Goal: Find specific page/section: Locate item on page

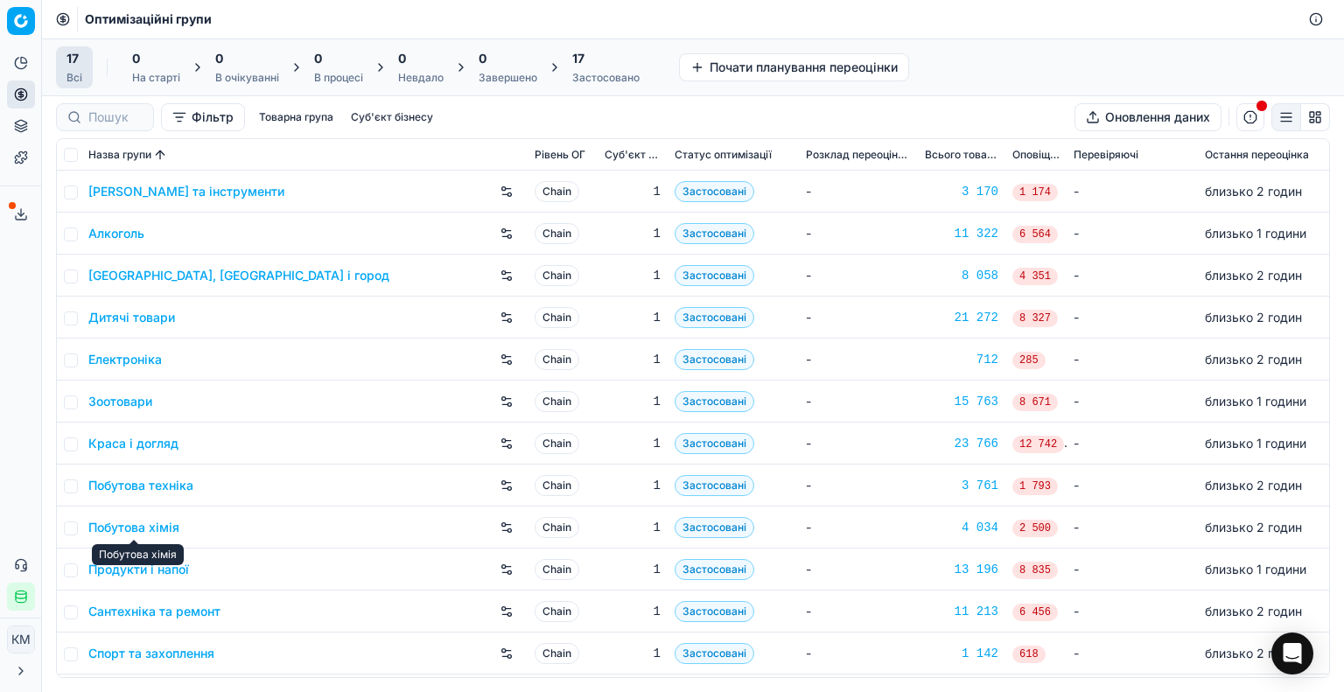
click at [161, 524] on link "Побутова хімія" at bounding box center [133, 528] width 91 height 18
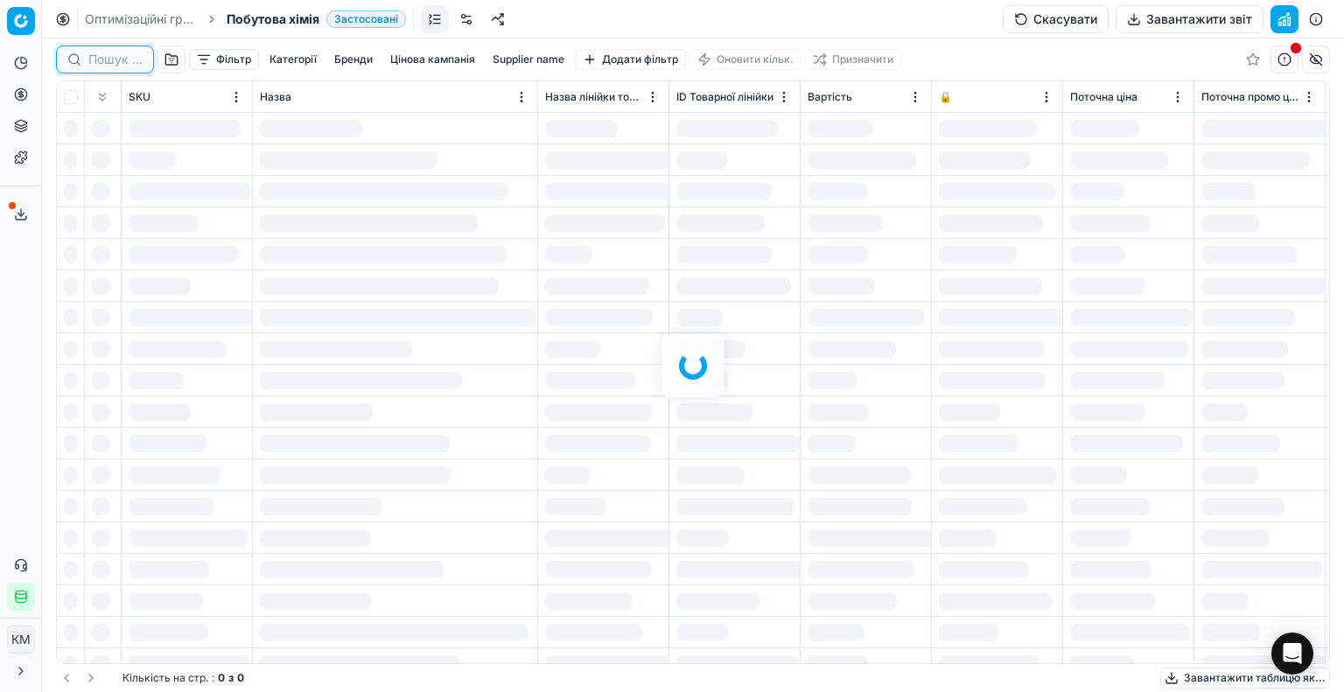
click at [123, 55] on input at bounding box center [115, 60] width 54 height 18
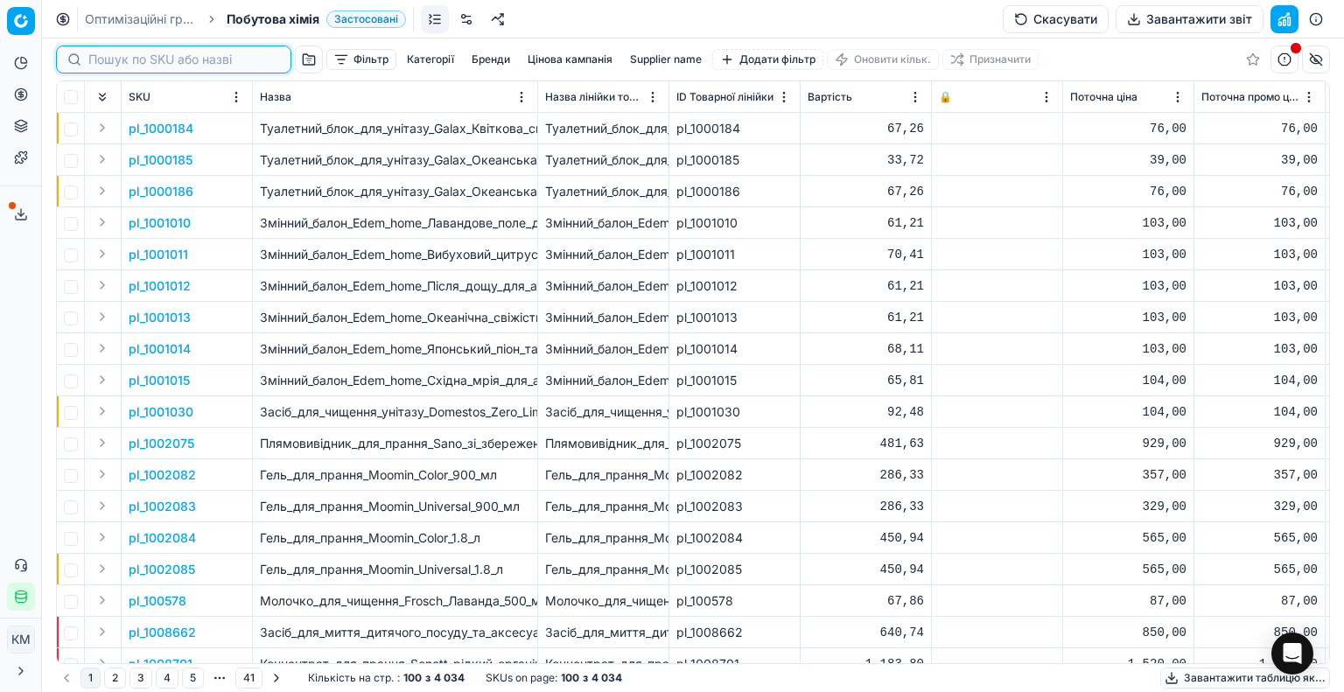
click at [124, 61] on input at bounding box center [184, 60] width 192 height 18
paste input "159996"
type input "159996"
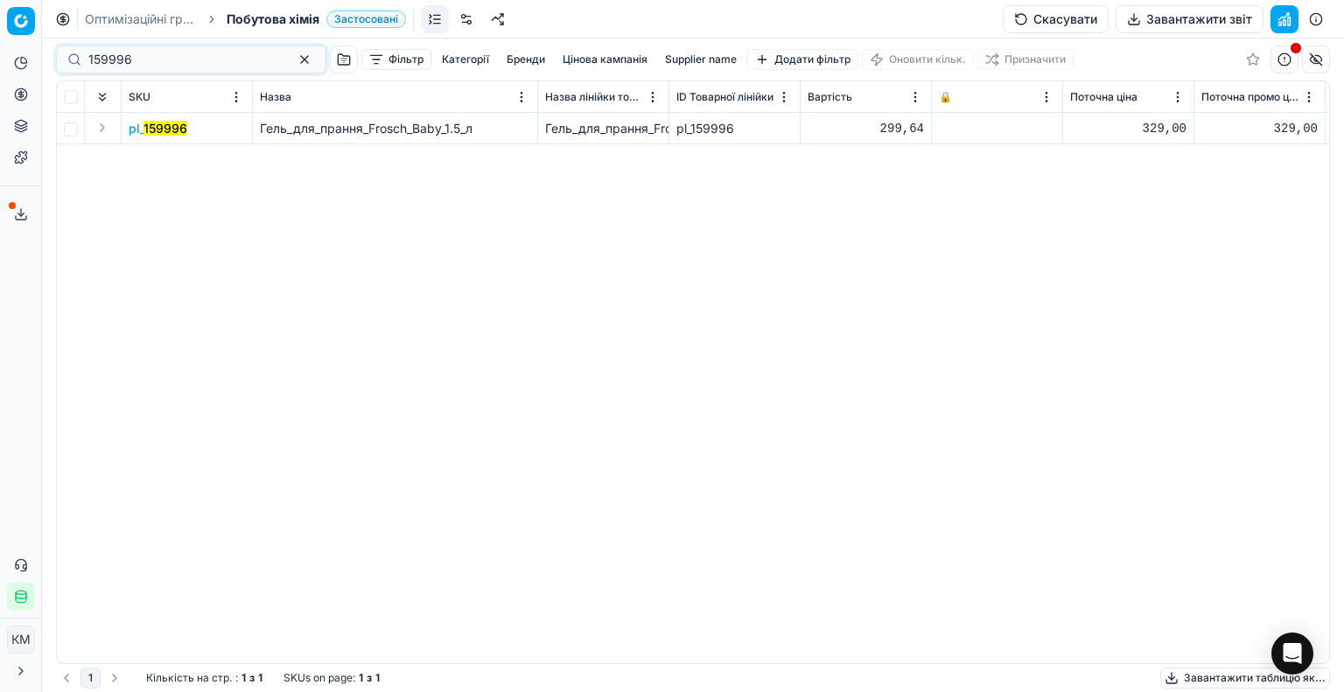
click at [180, 129] on mark "159996" at bounding box center [166, 128] width 44 height 15
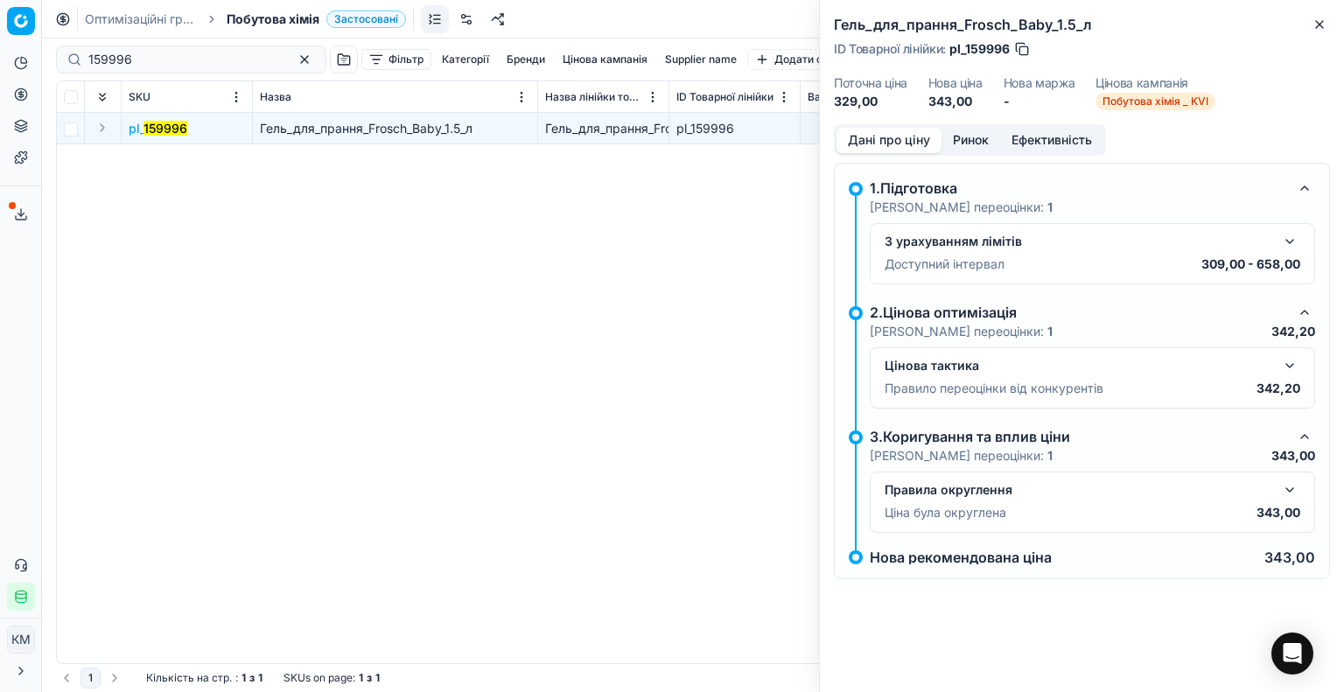
click at [1283, 481] on button "button" at bounding box center [1290, 490] width 21 height 21
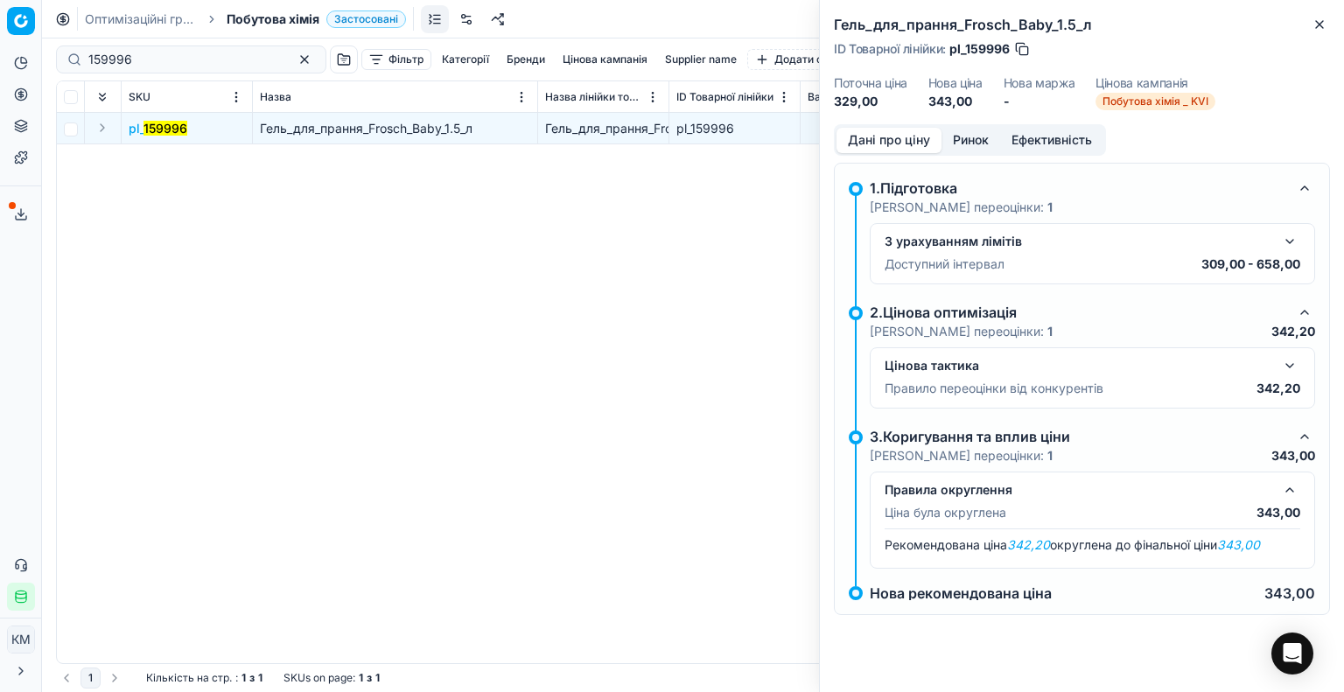
click at [1285, 361] on button "button" at bounding box center [1290, 365] width 21 height 21
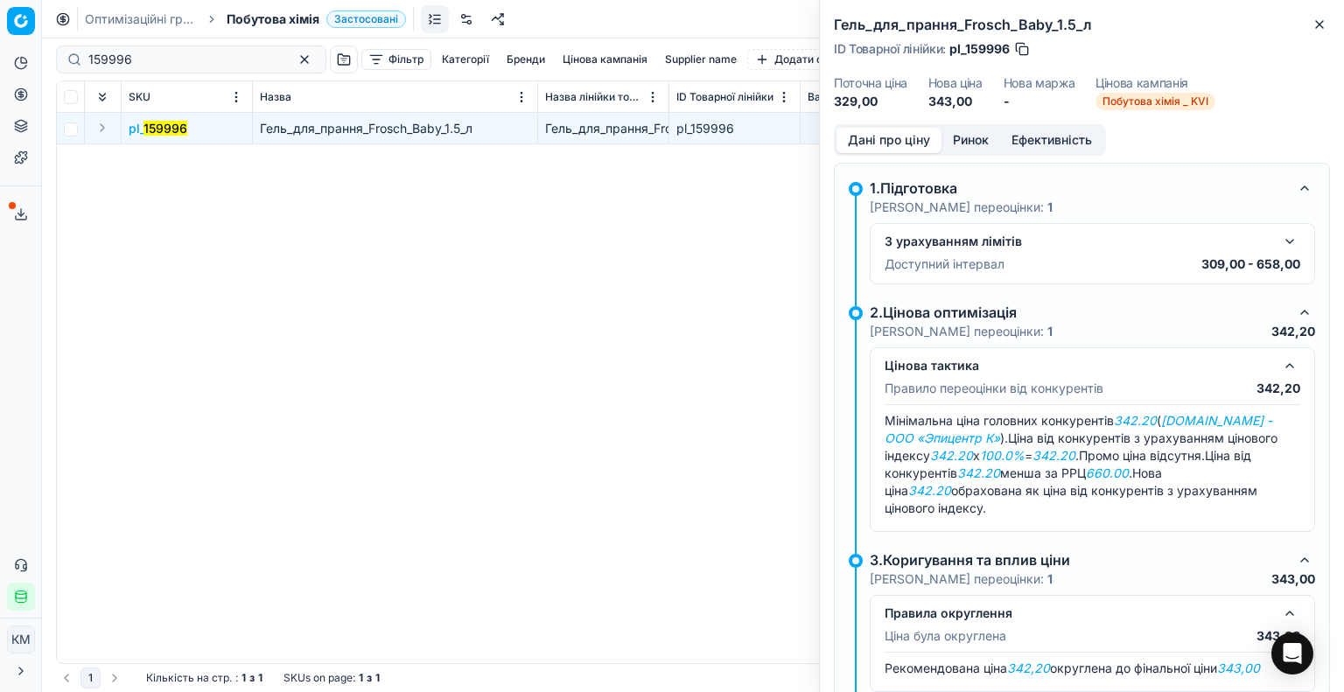
click at [966, 144] on button "Ринок" at bounding box center [971, 140] width 59 height 25
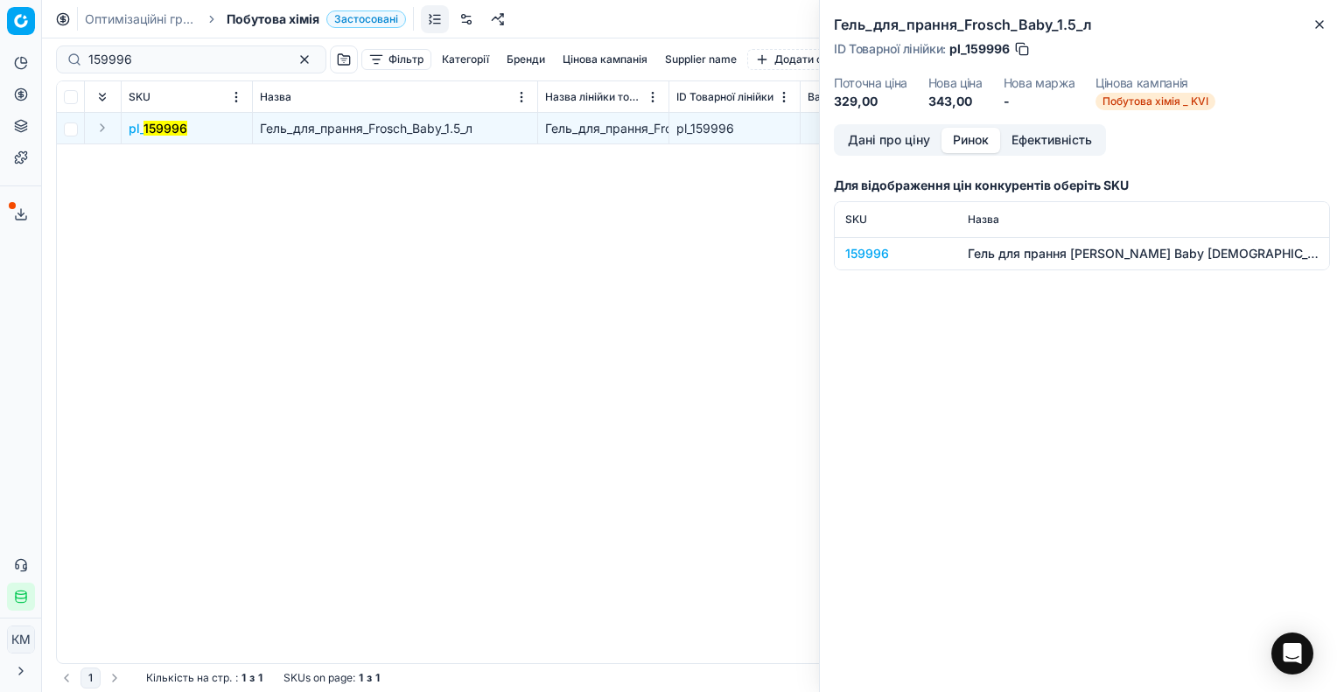
click at [867, 255] on div "159996" at bounding box center [897, 254] width 102 height 18
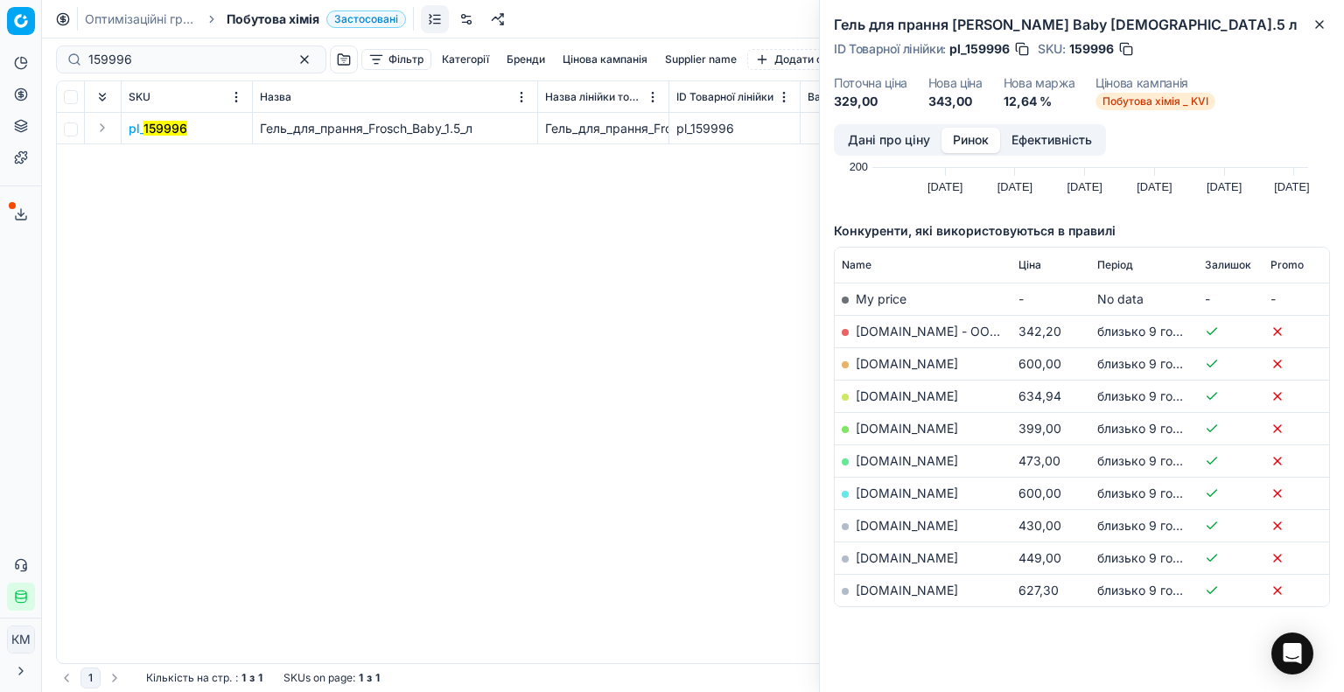
scroll to position [175, 0]
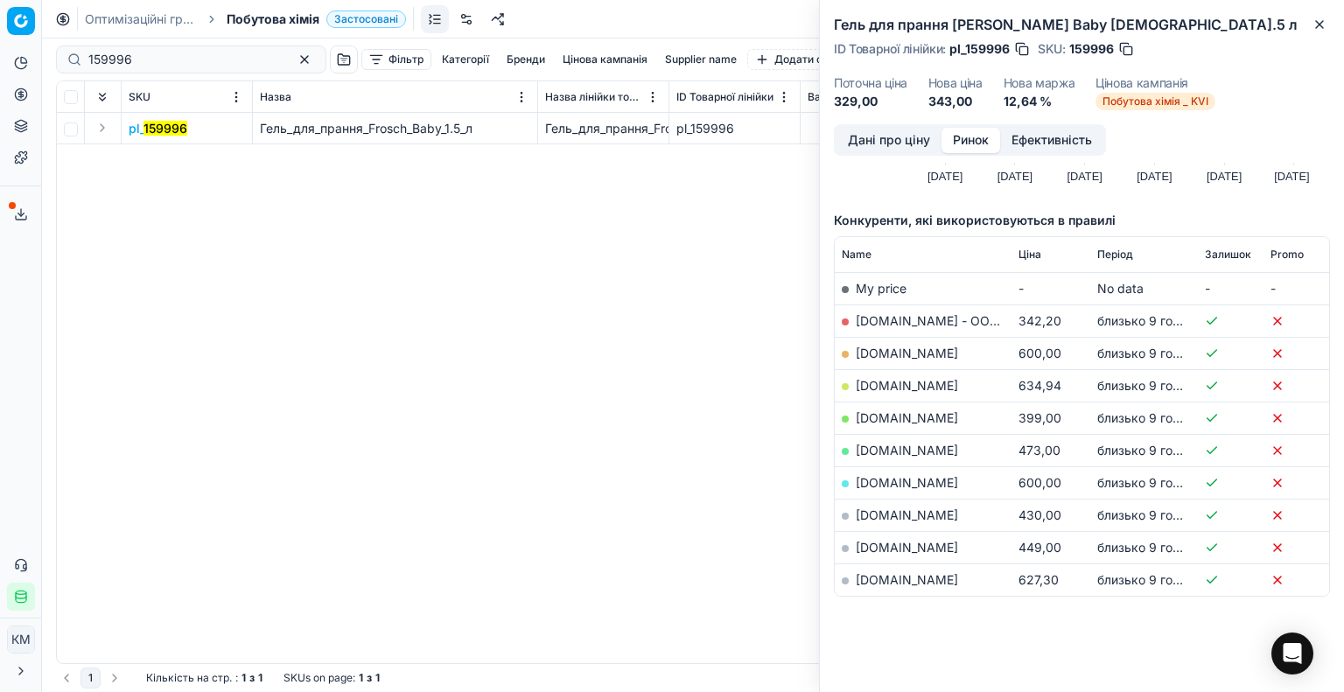
click at [893, 318] on link "[DOMAIN_NAME] - ООО «Эпицентр К»" at bounding box center [971, 320] width 230 height 15
